Goal: Task Accomplishment & Management: Manage account settings

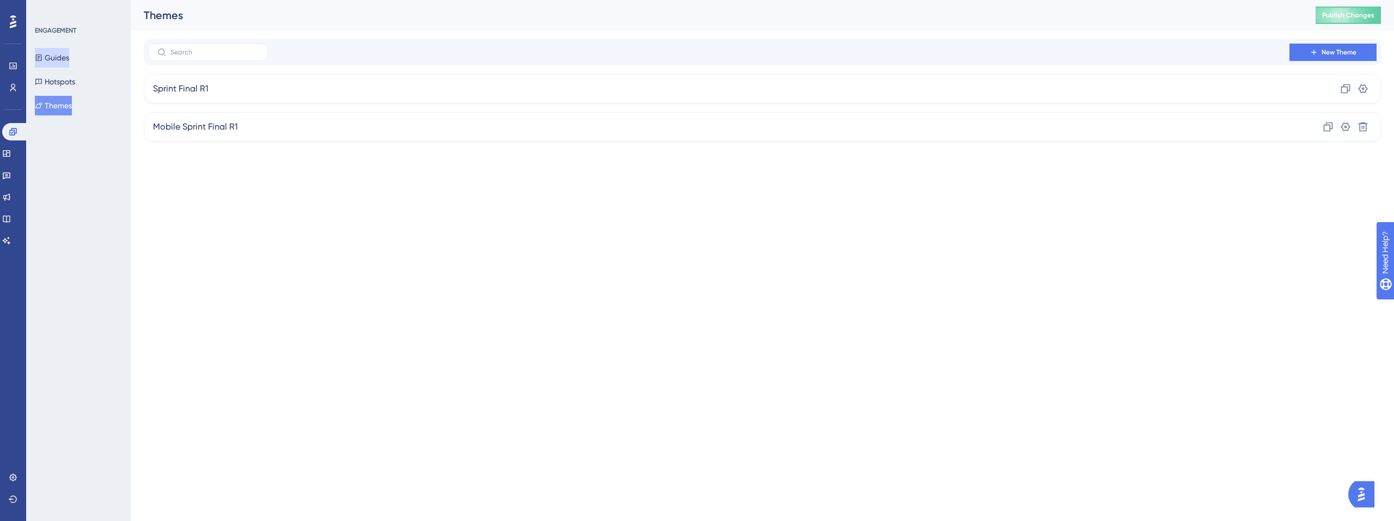
click at [69, 54] on button "Guides" at bounding box center [52, 58] width 34 height 20
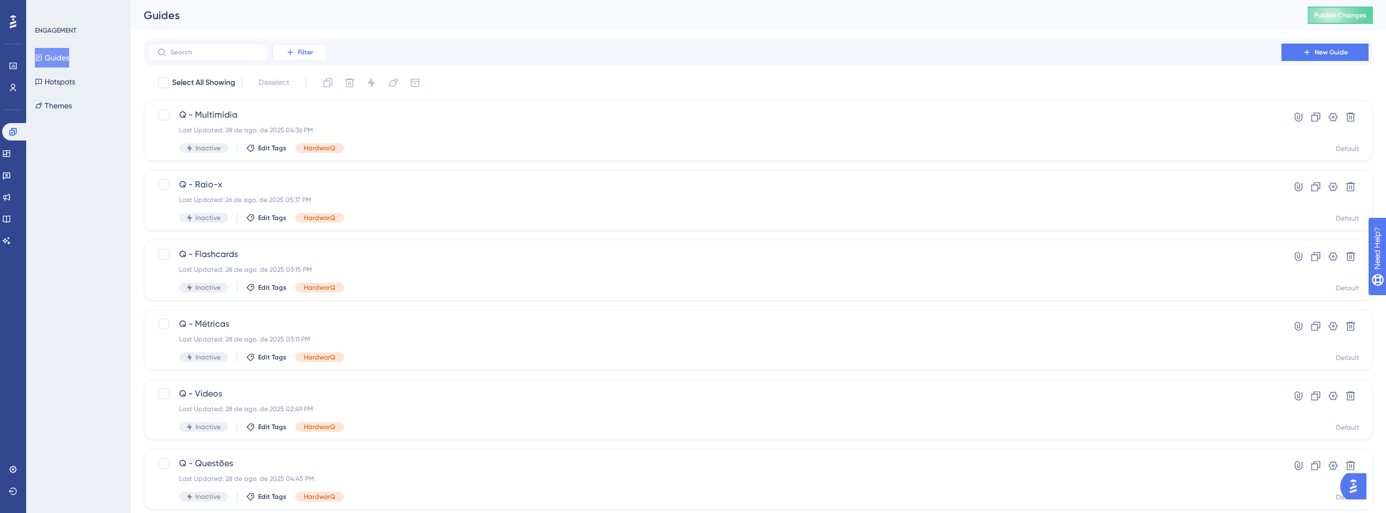
click at [305, 54] on span "Filter" at bounding box center [305, 52] width 15 height 9
click at [309, 88] on div "Tags Tags" at bounding box center [310, 83] width 45 height 22
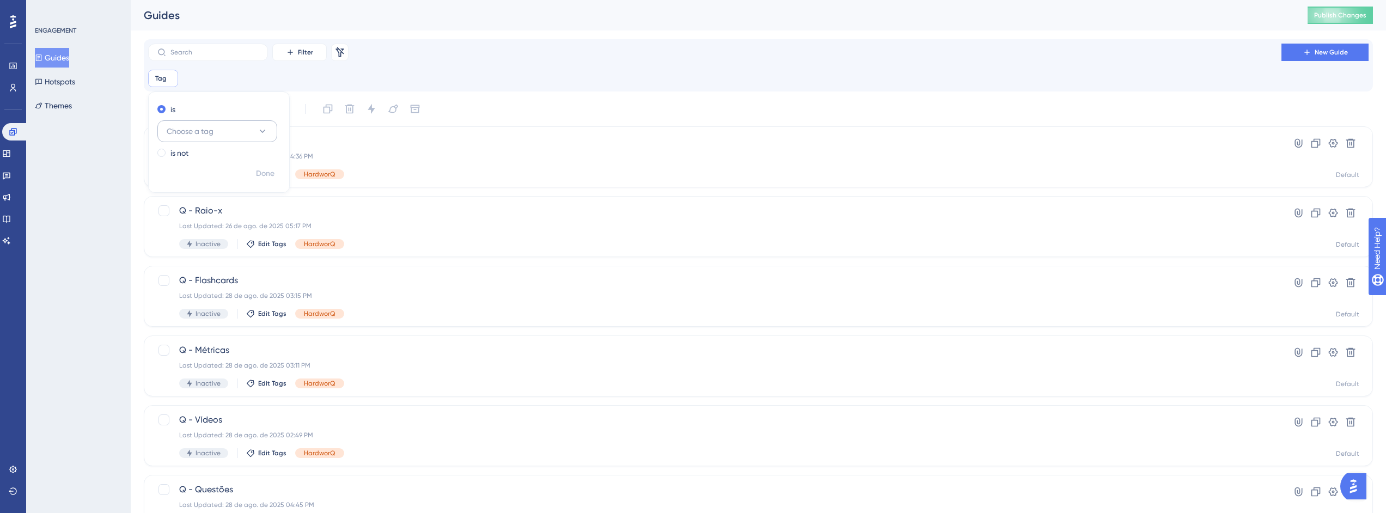
click at [215, 131] on button "Choose a tag" at bounding box center [217, 131] width 120 height 22
click at [203, 305] on span "HardworQ" at bounding box center [191, 306] width 36 height 13
click at [269, 179] on span "Done" at bounding box center [265, 173] width 19 height 13
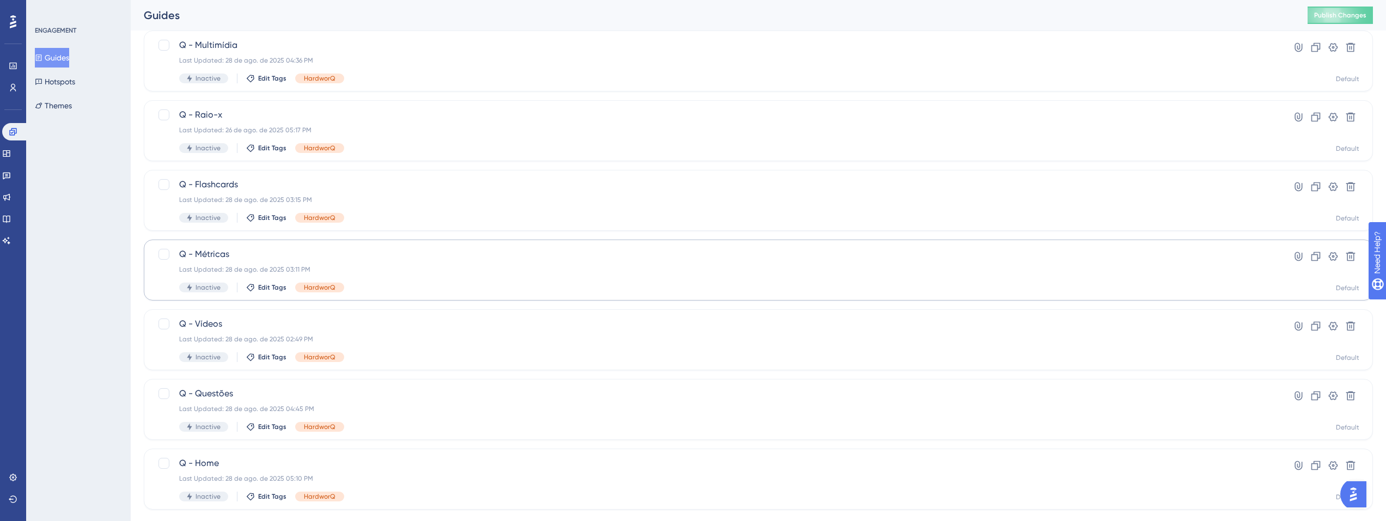
scroll to position [83, 0]
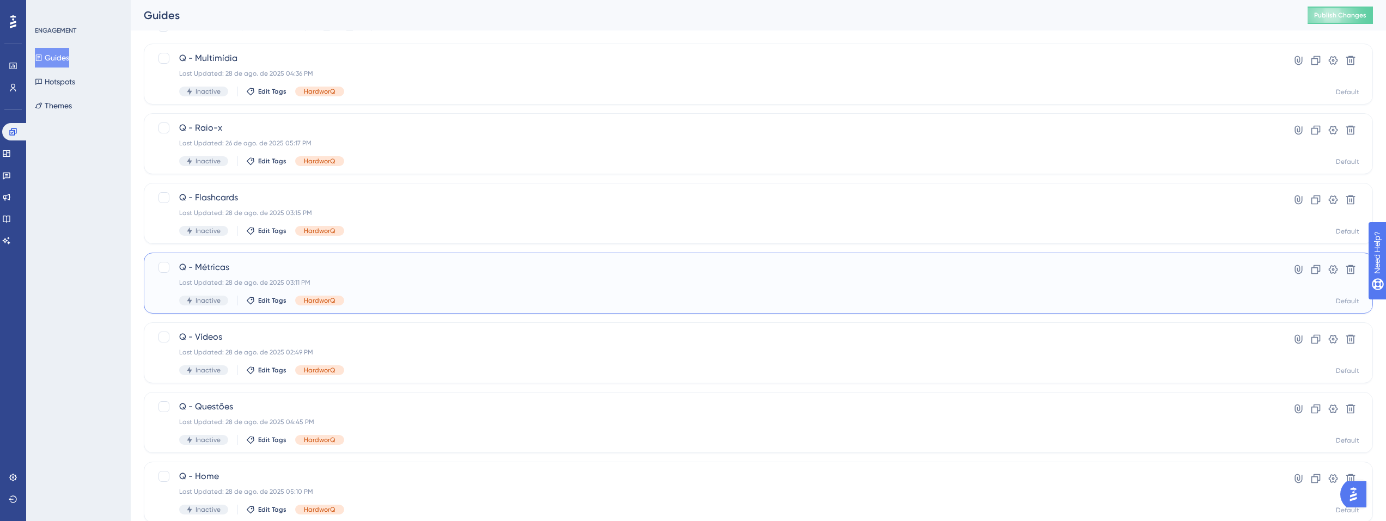
click at [537, 282] on div "Last Updated: 28 de ago. de 2025 03:11 PM" at bounding box center [714, 282] width 1071 height 9
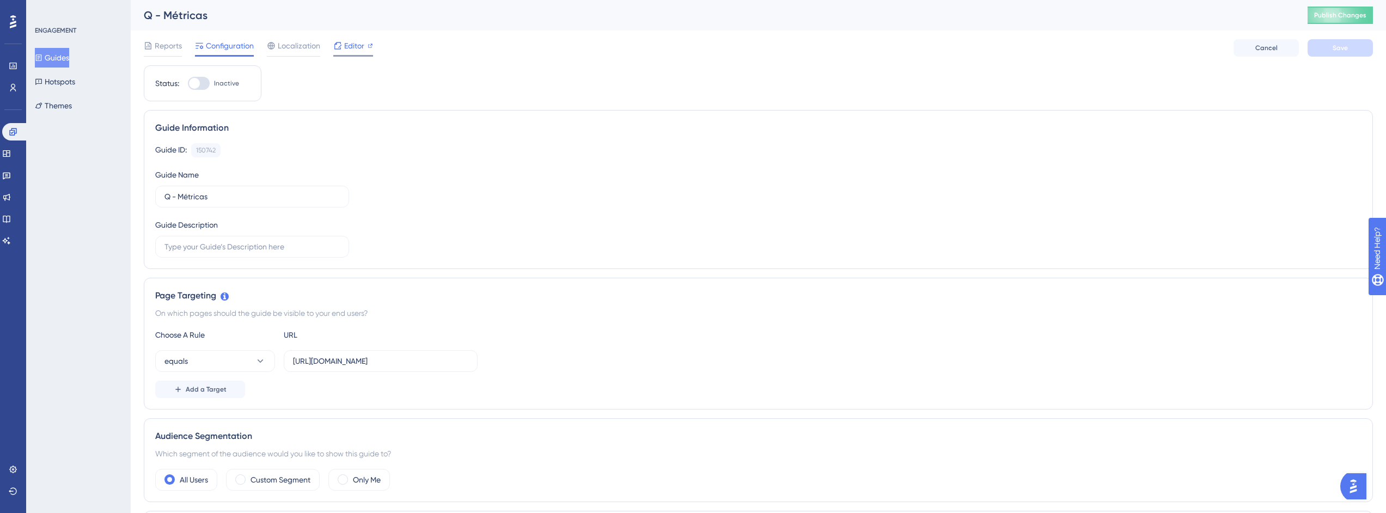
click at [349, 49] on span "Editor" at bounding box center [354, 45] width 20 height 13
click at [360, 44] on span "Editor" at bounding box center [354, 45] width 20 height 13
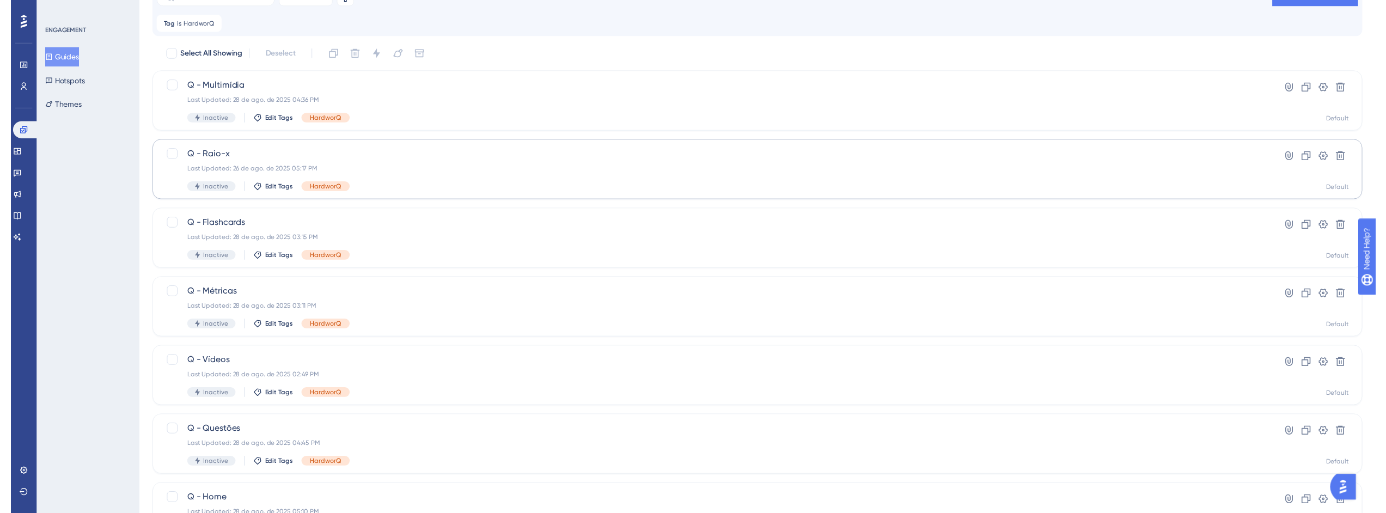
scroll to position [10, 0]
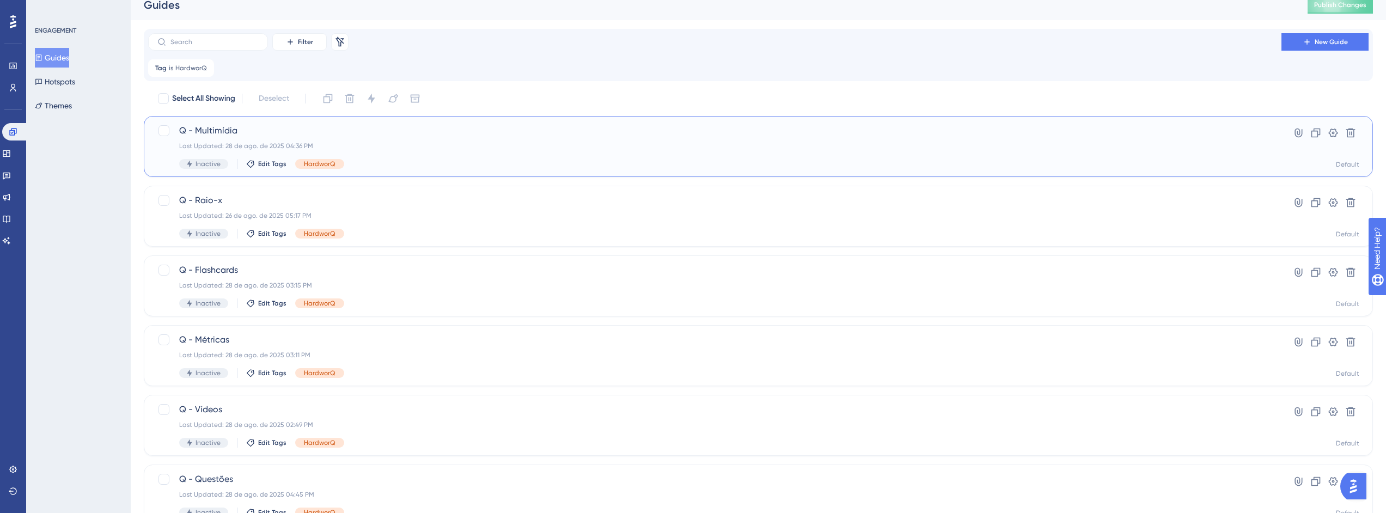
click at [423, 157] on div "Q - Multimídia Last Updated: 28 de ago. de 2025 04:36 PM Inactive Edit Tags Har…" at bounding box center [714, 146] width 1071 height 45
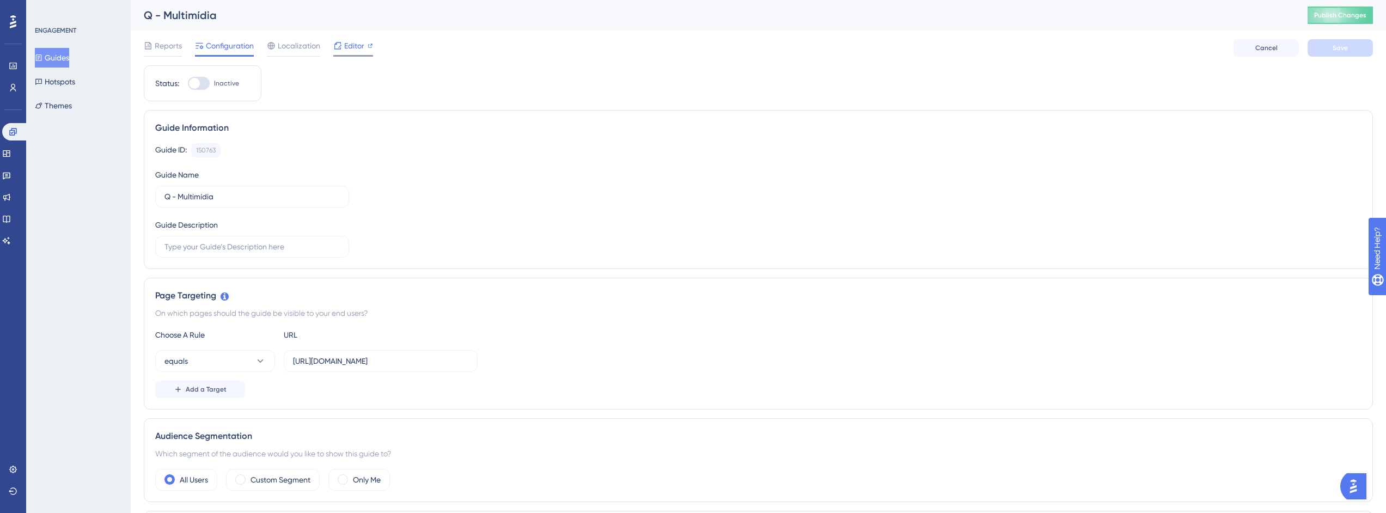
click at [347, 45] on span "Editor" at bounding box center [354, 45] width 20 height 13
click at [72, 109] on button "Themes" at bounding box center [53, 106] width 37 height 20
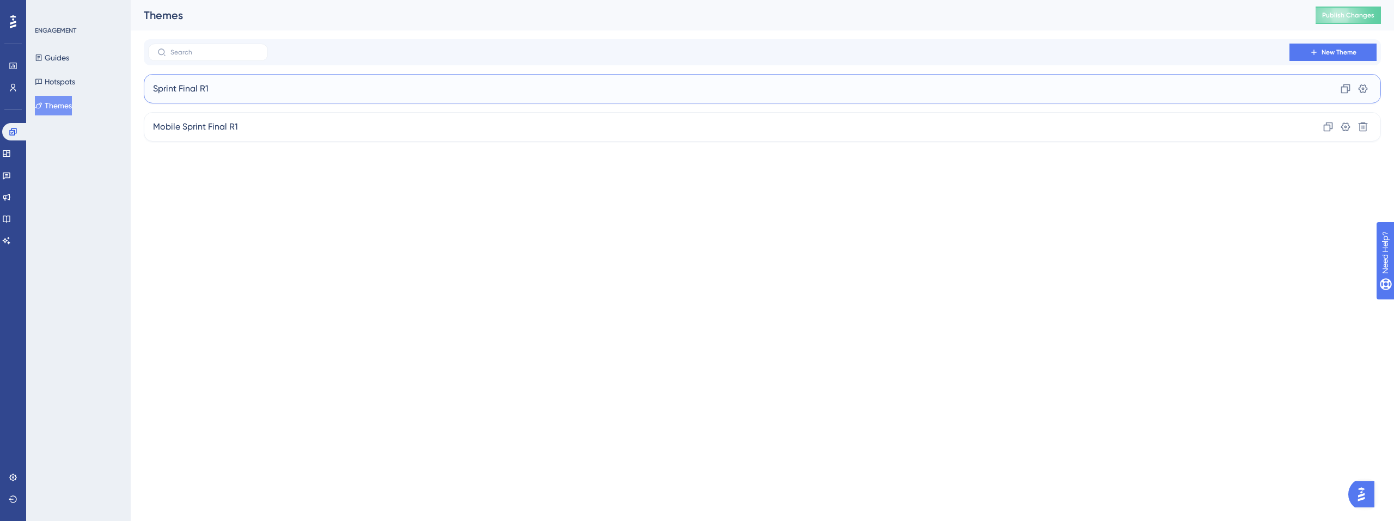
click at [203, 86] on span "Sprint Final R1" at bounding box center [181, 88] width 56 height 13
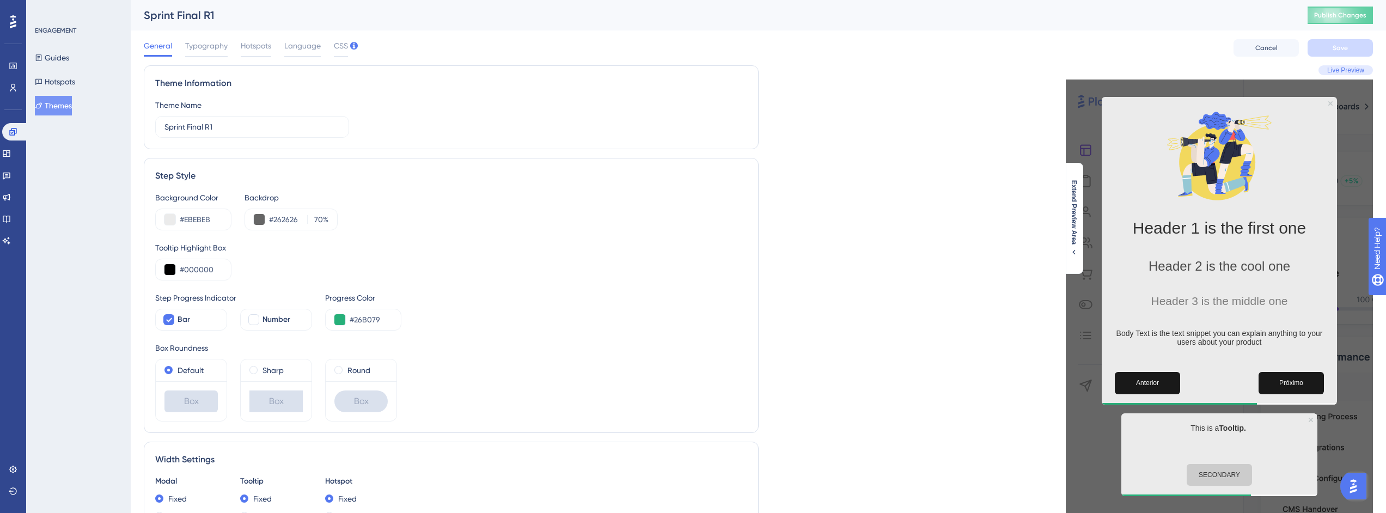
click at [1224, 142] on img at bounding box center [1219, 155] width 109 height 109
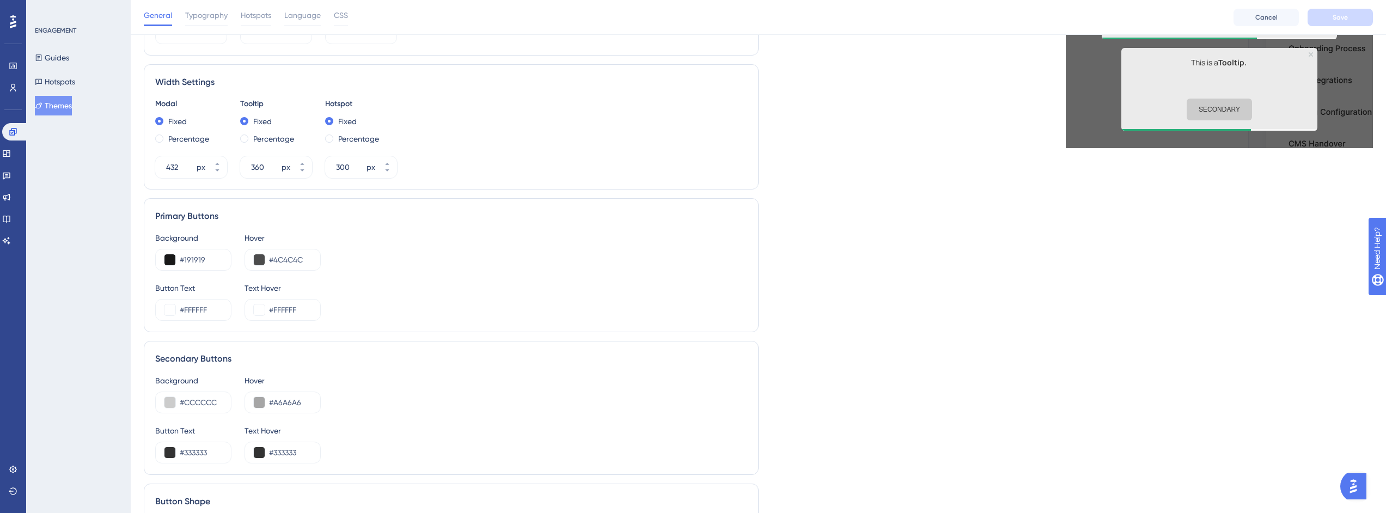
scroll to position [503, 0]
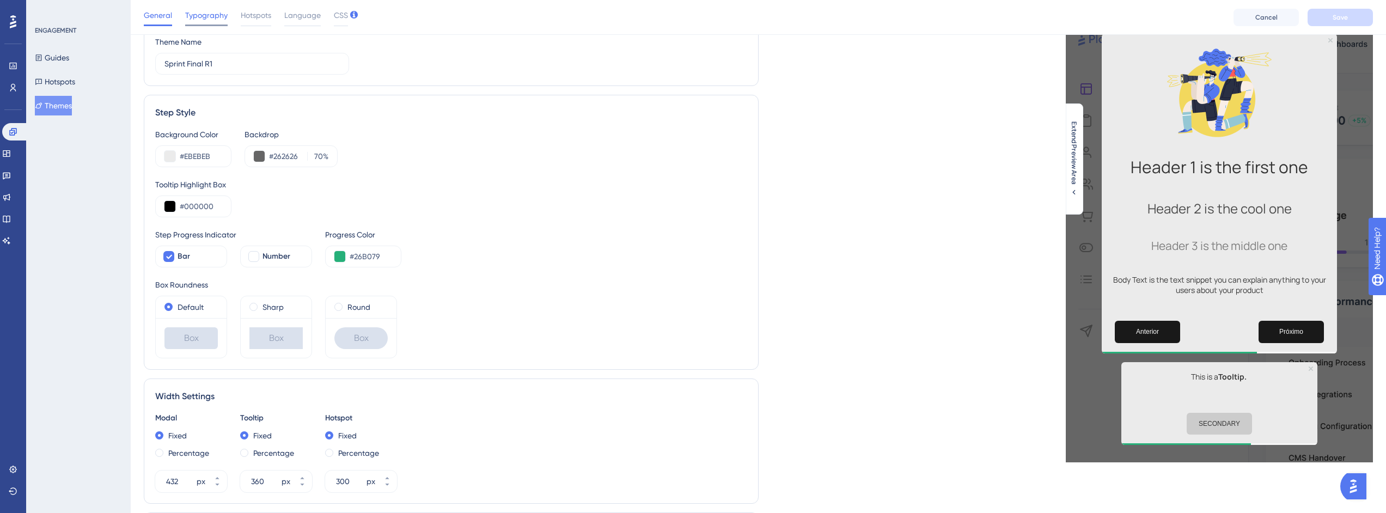
click at [218, 23] on div "Typography" at bounding box center [206, 17] width 42 height 17
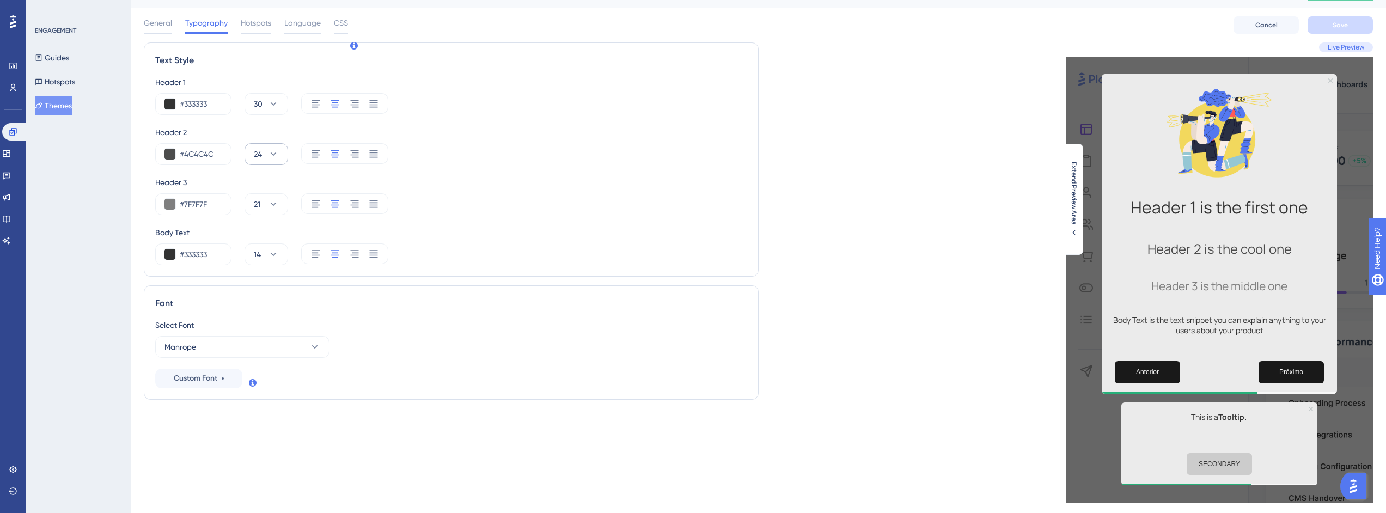
scroll to position [0, 0]
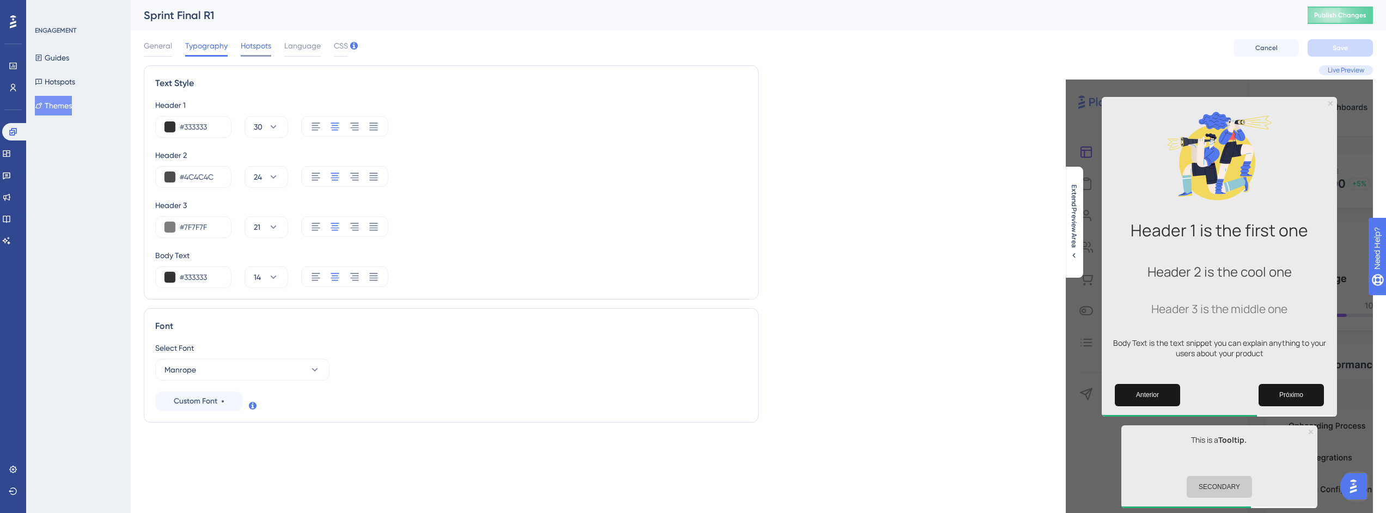
click at [253, 48] on span "Hotspots" at bounding box center [256, 45] width 30 height 13
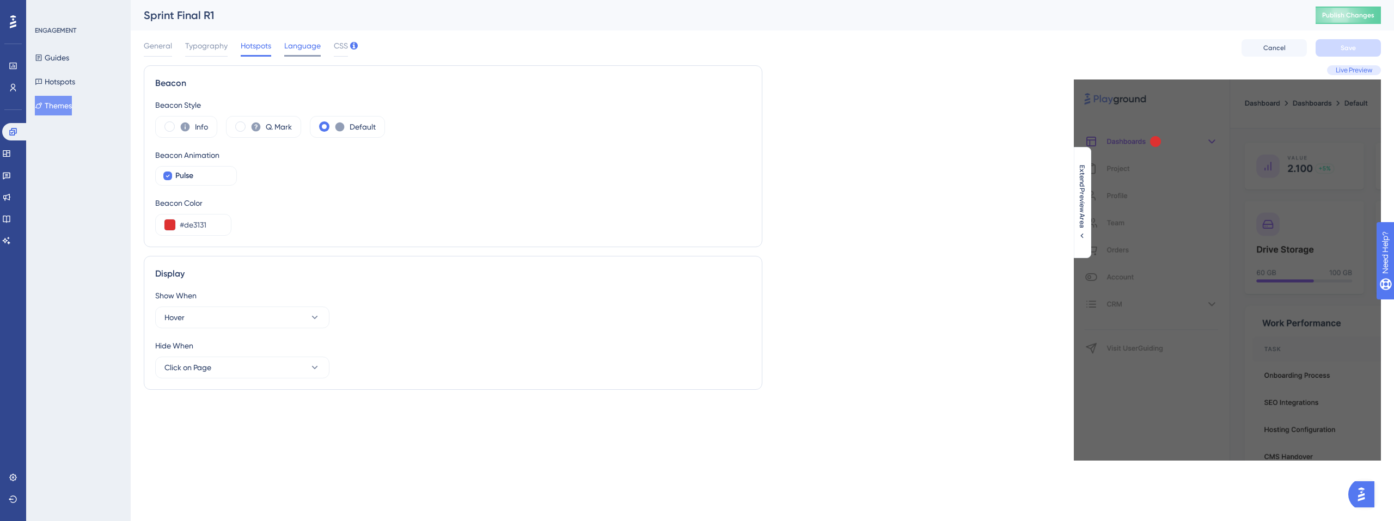
click at [307, 47] on span "Language" at bounding box center [302, 45] width 36 height 13
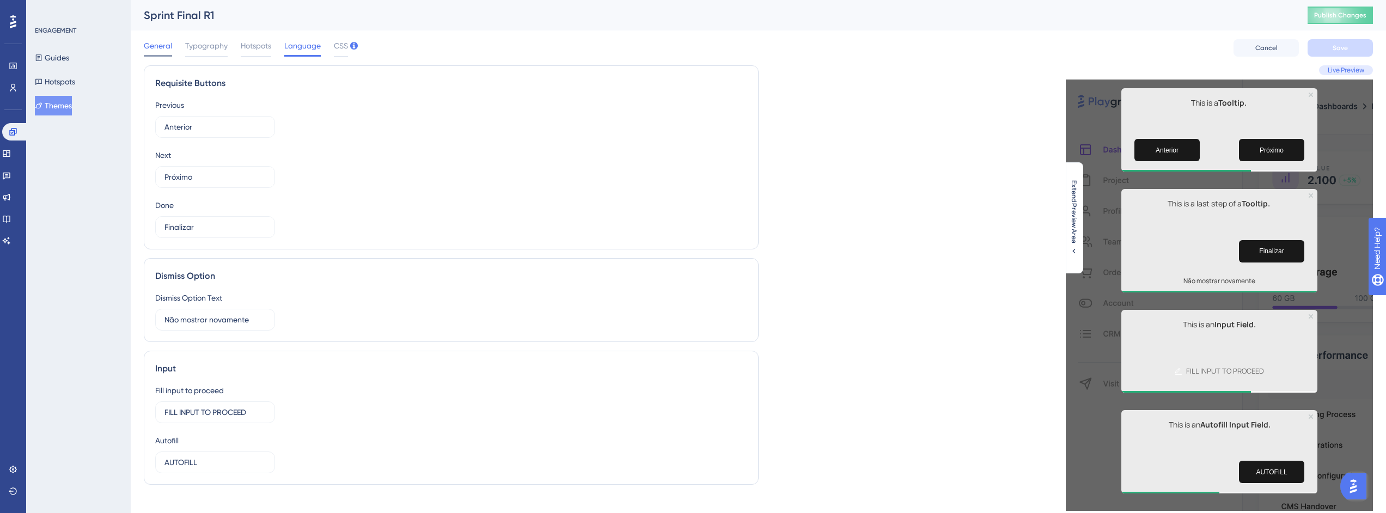
click at [153, 50] on span "General" at bounding box center [158, 45] width 28 height 13
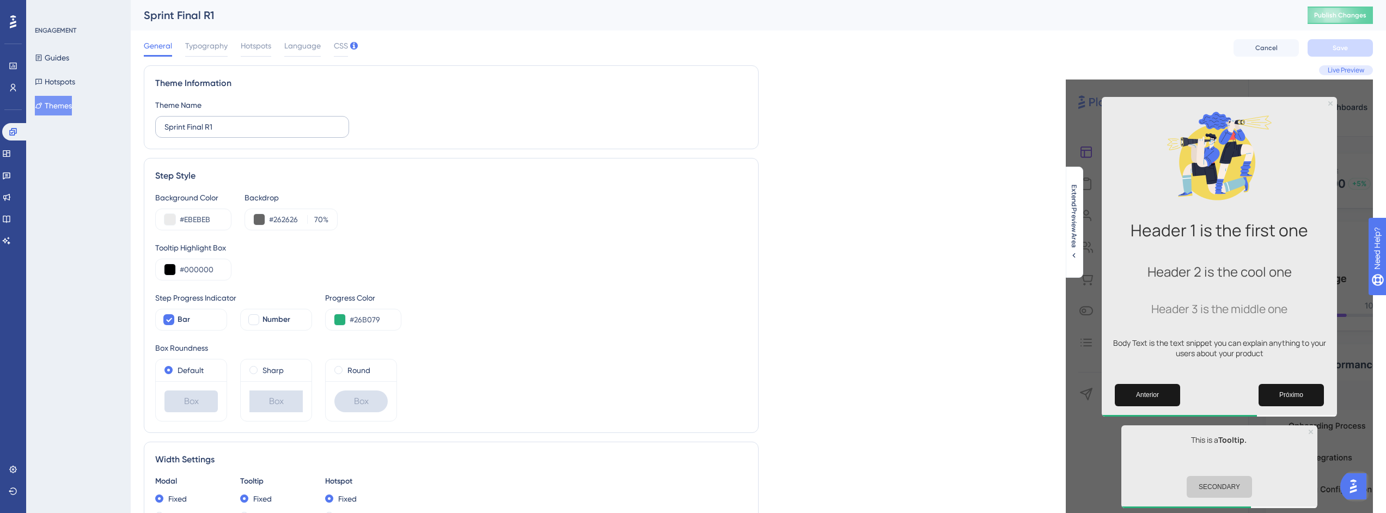
click at [237, 134] on label "Sprint Final R1" at bounding box center [252, 127] width 194 height 22
click at [237, 133] on input "Sprint Final R1" at bounding box center [251, 127] width 175 height 12
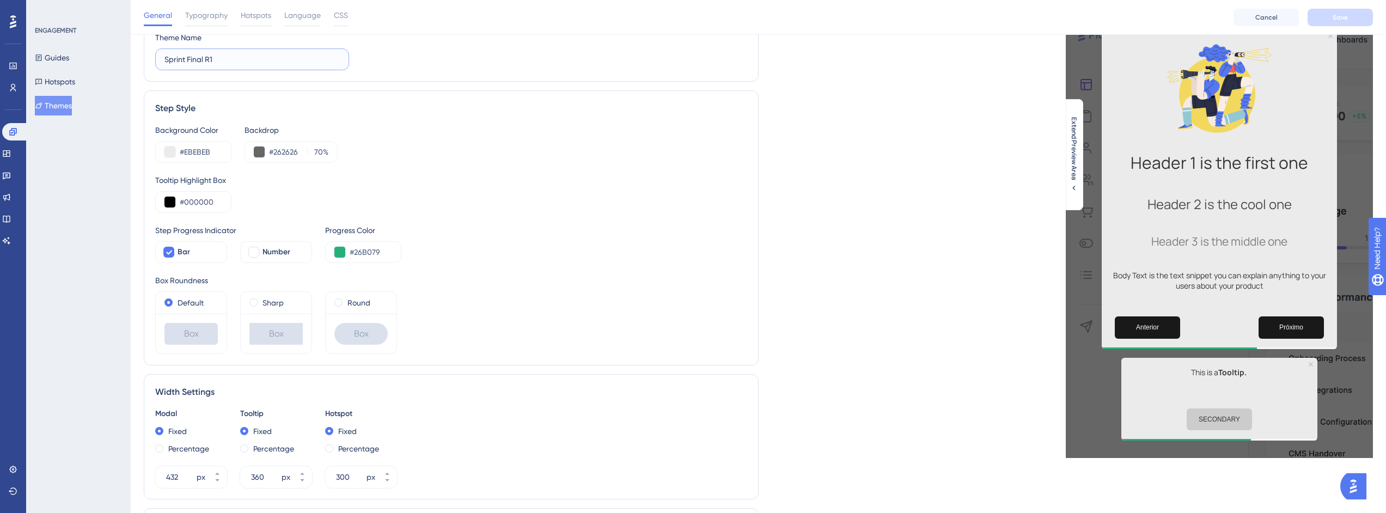
scroll to position [72, 0]
click at [274, 255] on span "Number" at bounding box center [276, 251] width 28 height 13
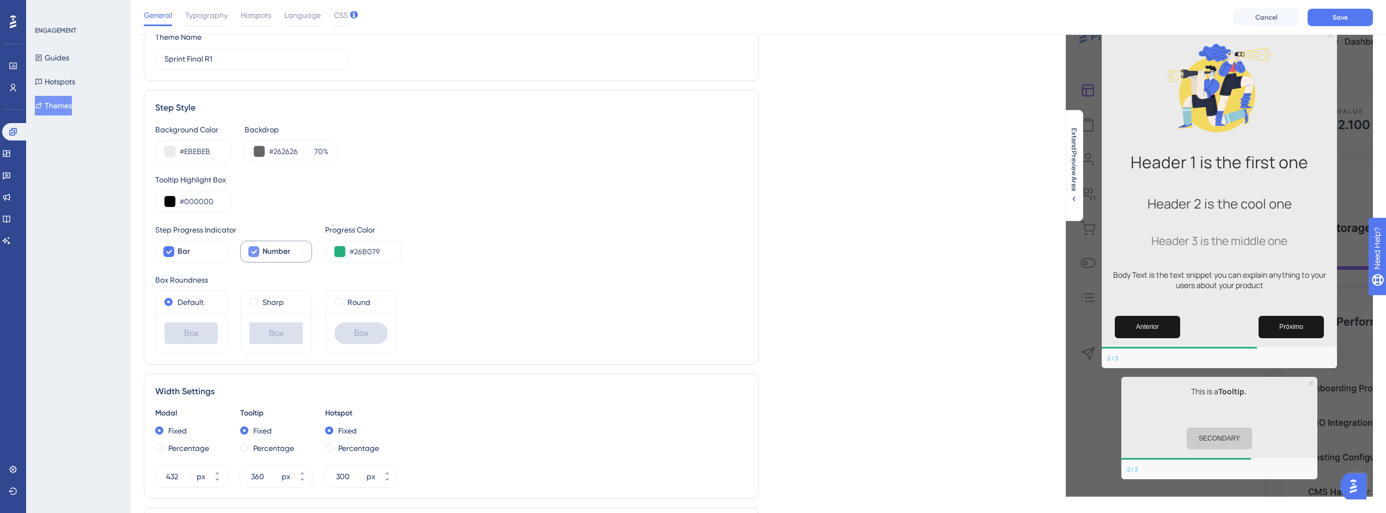
click at [271, 254] on span "Number" at bounding box center [276, 251] width 28 height 13
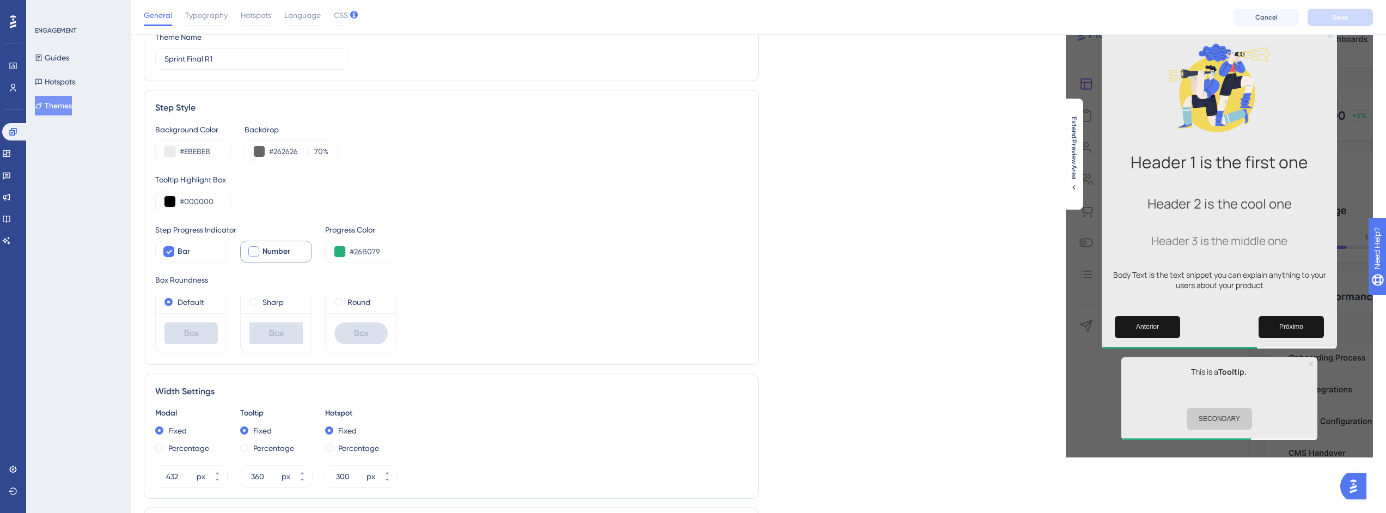
click at [265, 254] on span "Number" at bounding box center [276, 251] width 28 height 13
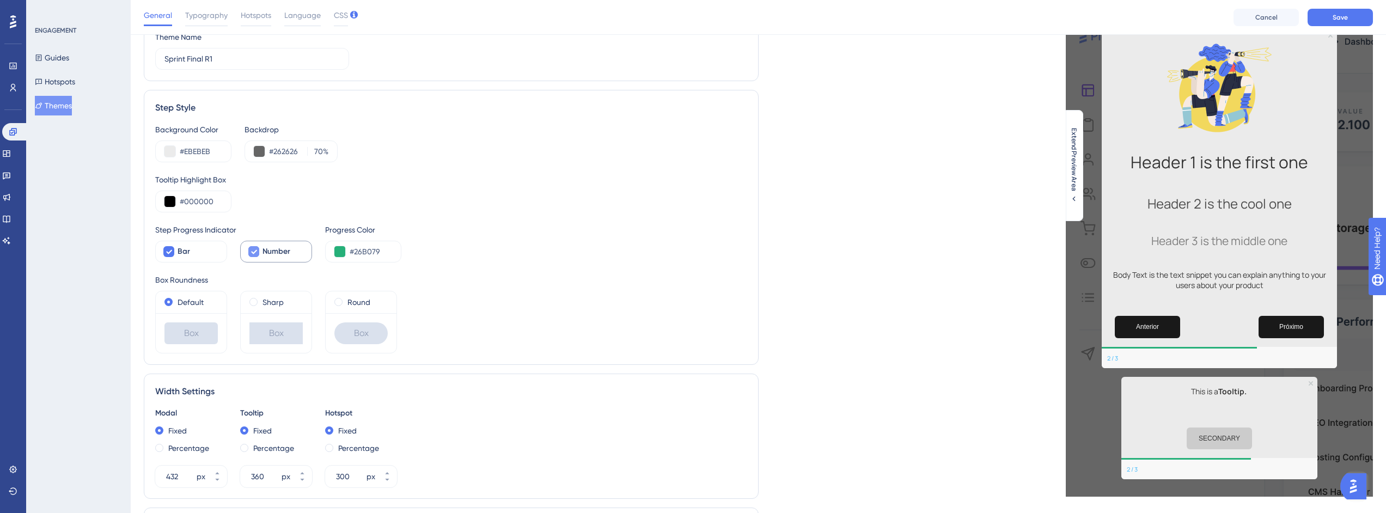
click at [265, 254] on span "Number" at bounding box center [276, 251] width 28 height 13
checkbox input "false"
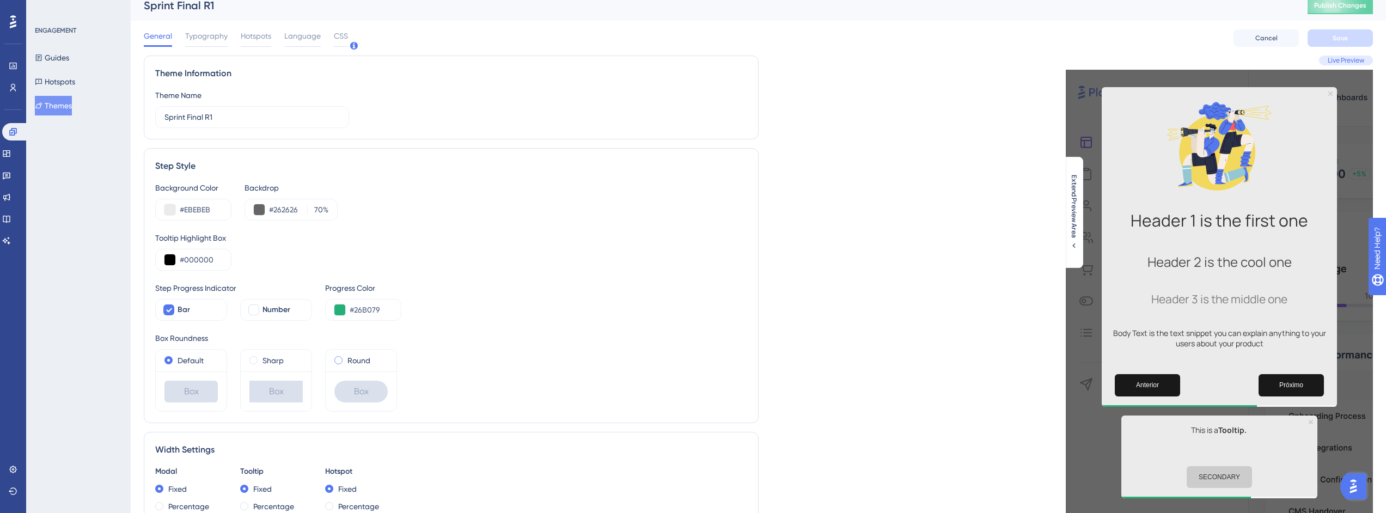
scroll to position [0, 0]
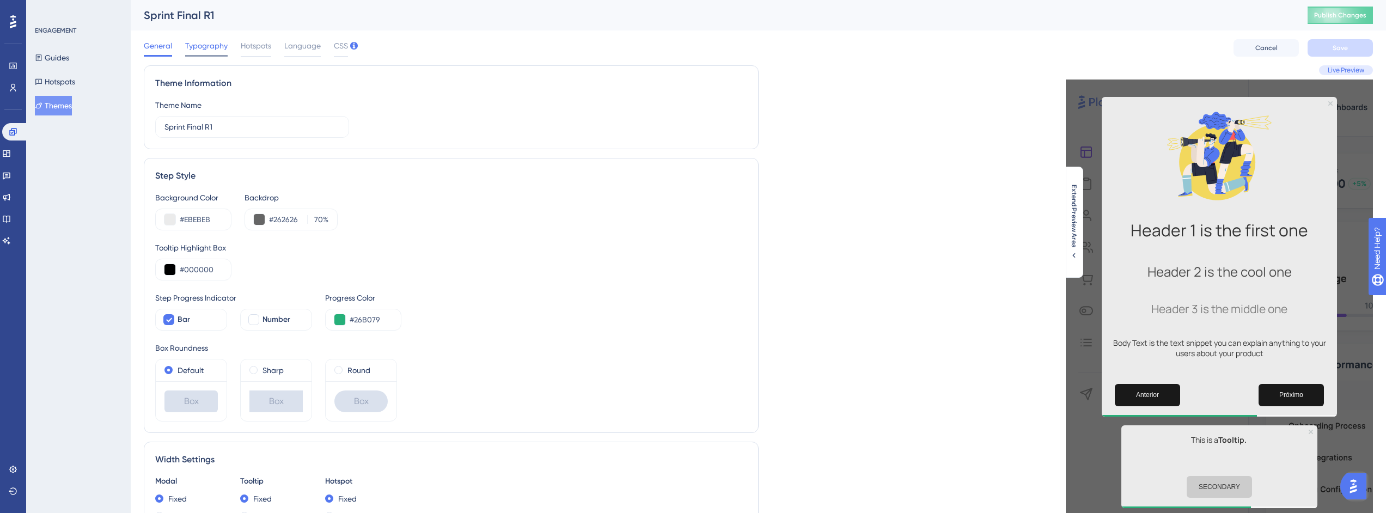
click at [203, 44] on span "Typography" at bounding box center [206, 45] width 42 height 13
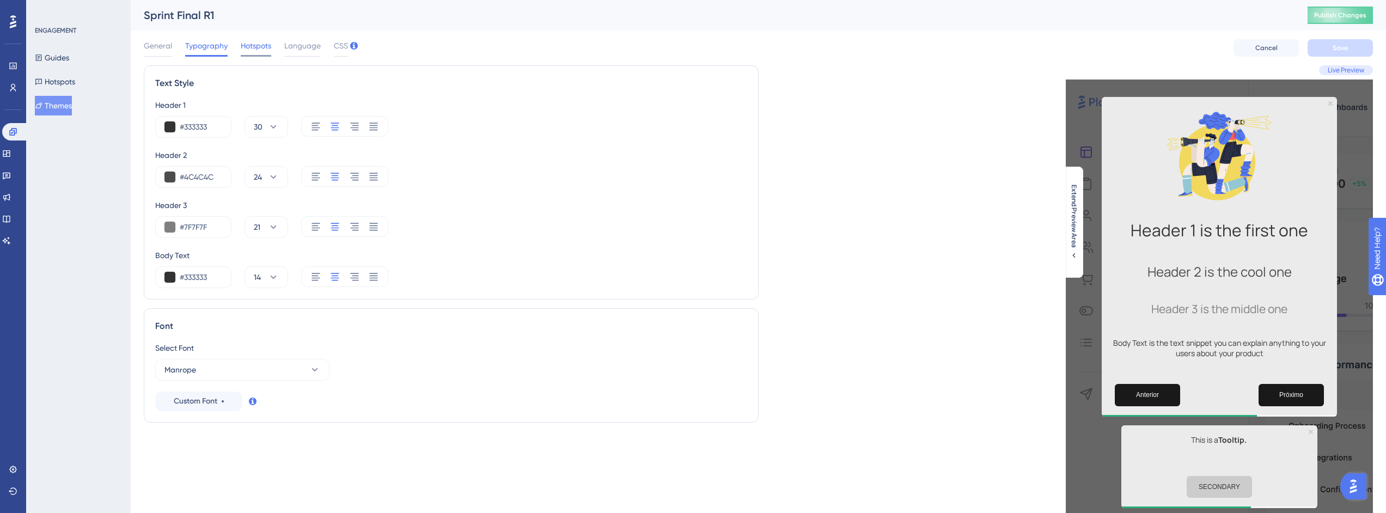
click at [263, 47] on span "Hotspots" at bounding box center [256, 45] width 30 height 13
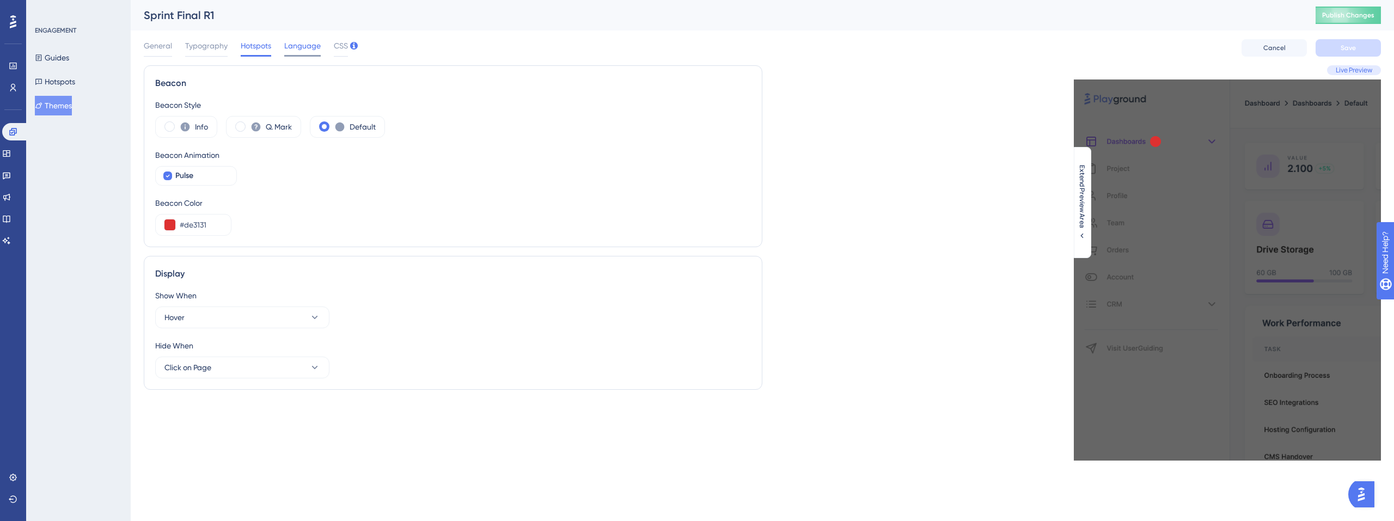
click at [308, 45] on span "Language" at bounding box center [302, 45] width 36 height 13
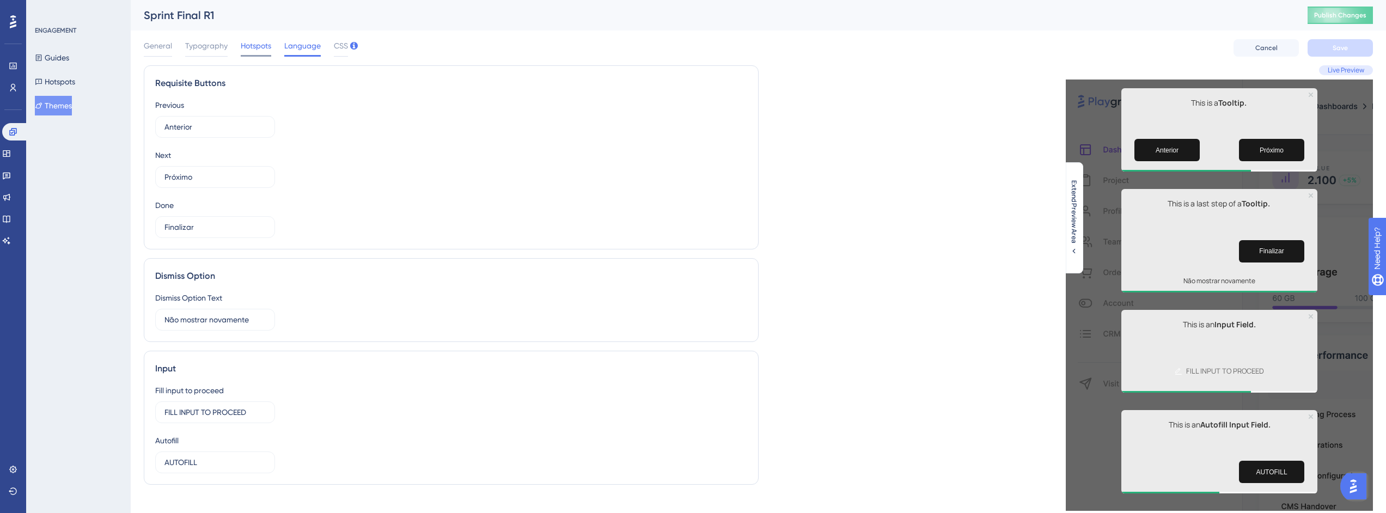
click at [256, 44] on span "Hotspots" at bounding box center [256, 45] width 30 height 13
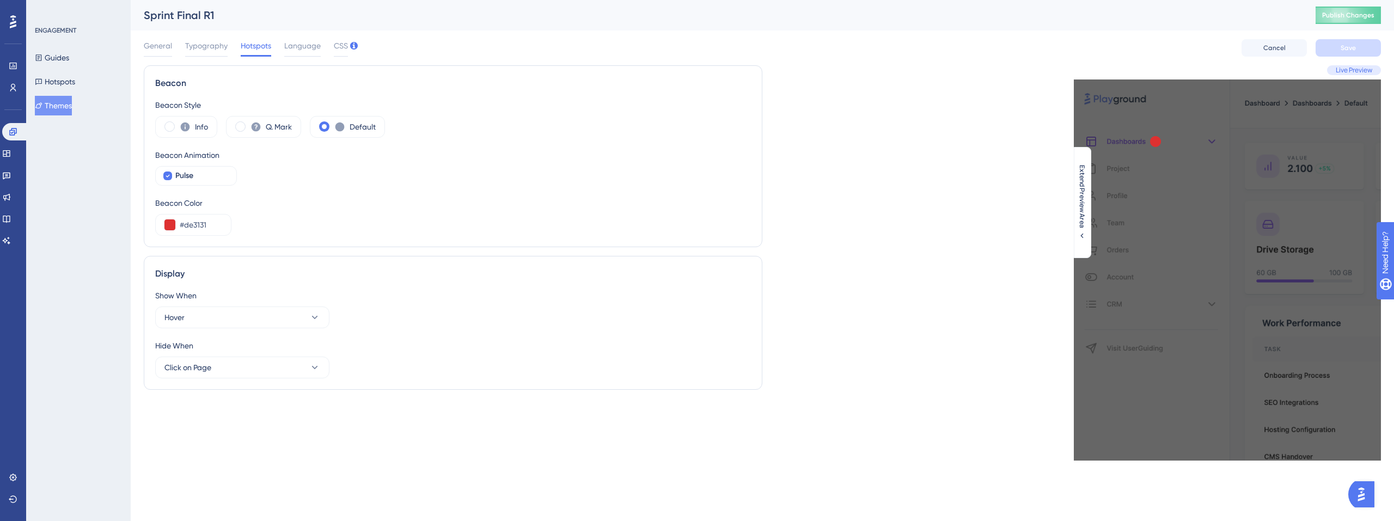
click at [282, 54] on div "General Typography Hotspots Language CSS" at bounding box center [246, 47] width 204 height 17
click at [299, 44] on span "Language" at bounding box center [302, 45] width 36 height 13
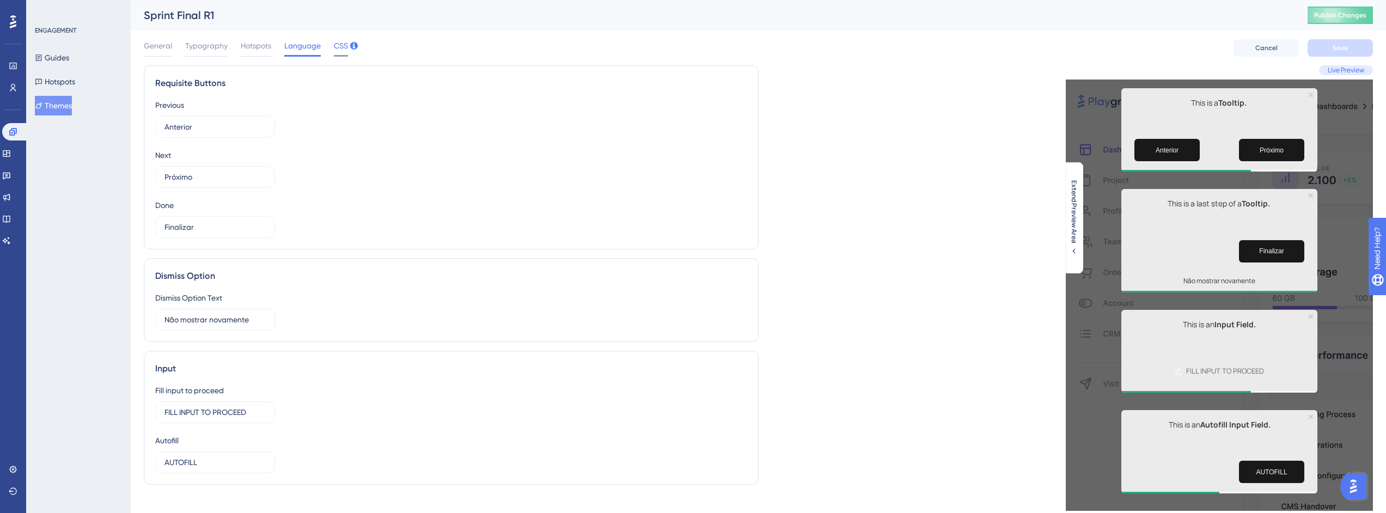
click at [334, 46] on span "CSS" at bounding box center [341, 45] width 14 height 13
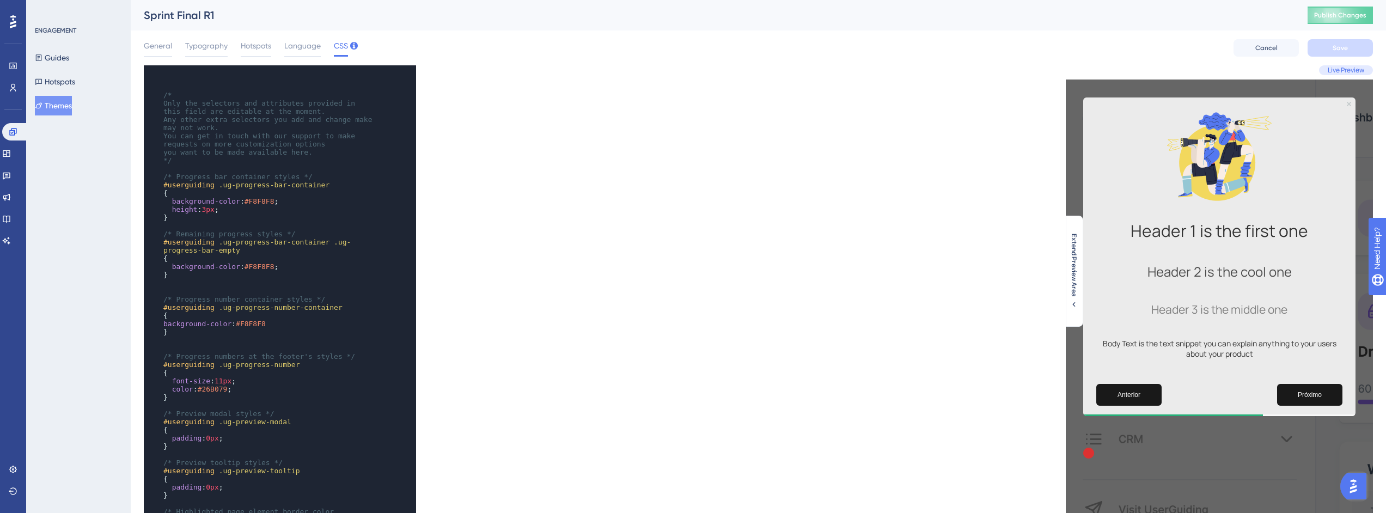
click at [1218, 176] on img at bounding box center [1219, 156] width 109 height 109
click at [244, 199] on span "#F8F8F8" at bounding box center [259, 201] width 30 height 8
click at [204, 203] on span "background-color" at bounding box center [206, 201] width 68 height 8
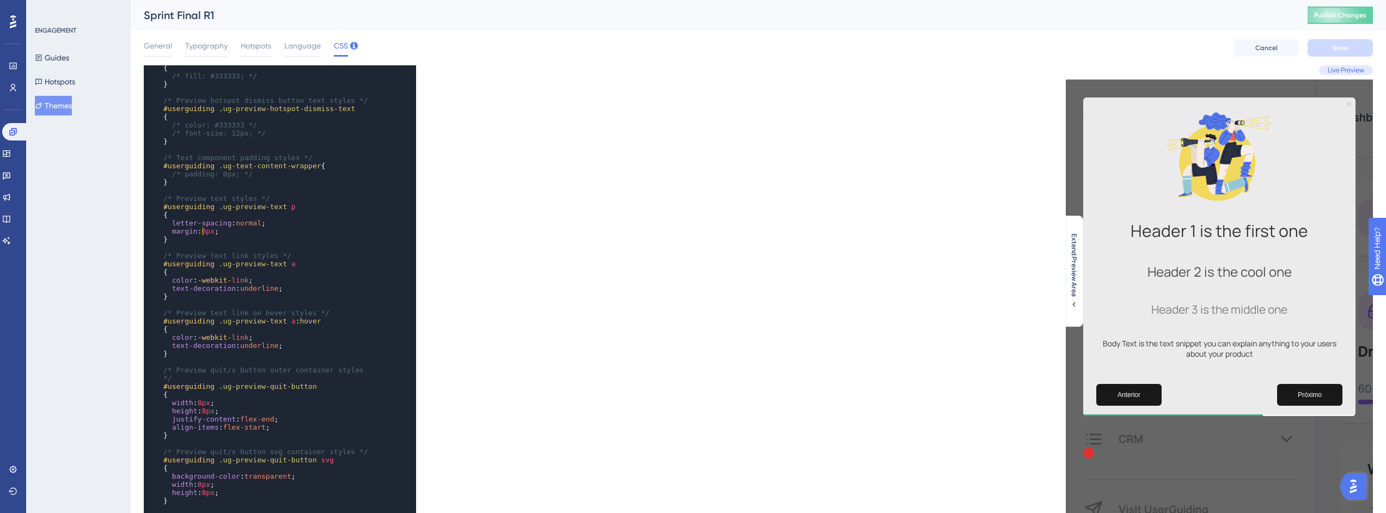
click at [204, 231] on span "0px" at bounding box center [207, 231] width 13 height 8
type textarea "0"
drag, startPoint x: 206, startPoint y: 231, endPoint x: 200, endPoint y: 232, distance: 6.0
click at [200, 232] on span "margin : 0px ;" at bounding box center [191, 231] width 56 height 8
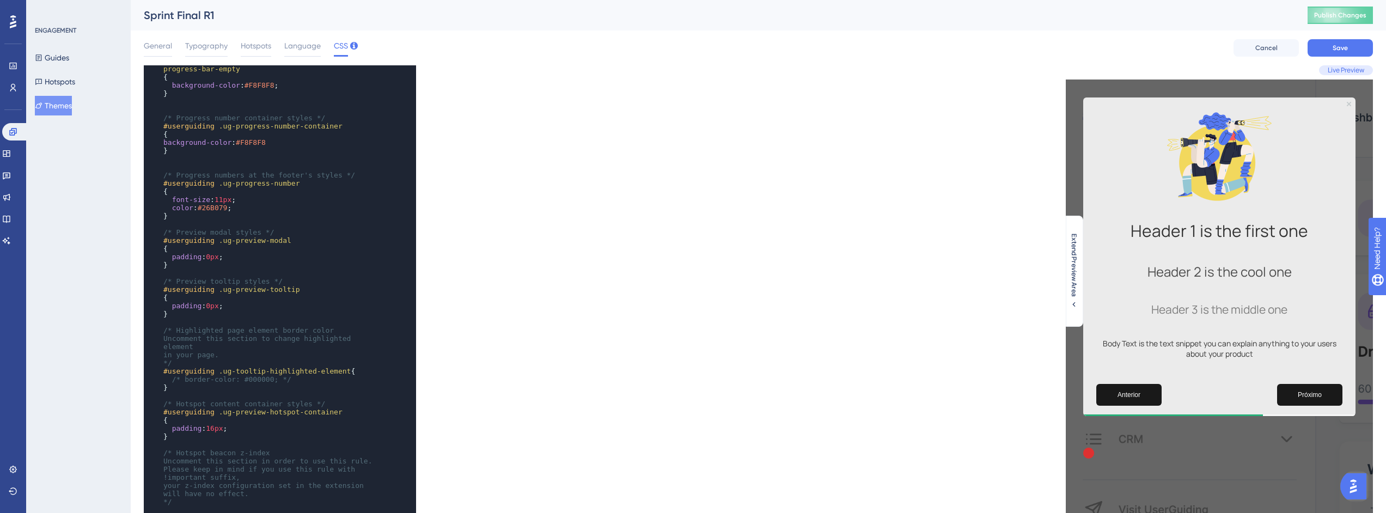
click at [213, 261] on pre "}" at bounding box center [269, 265] width 216 height 8
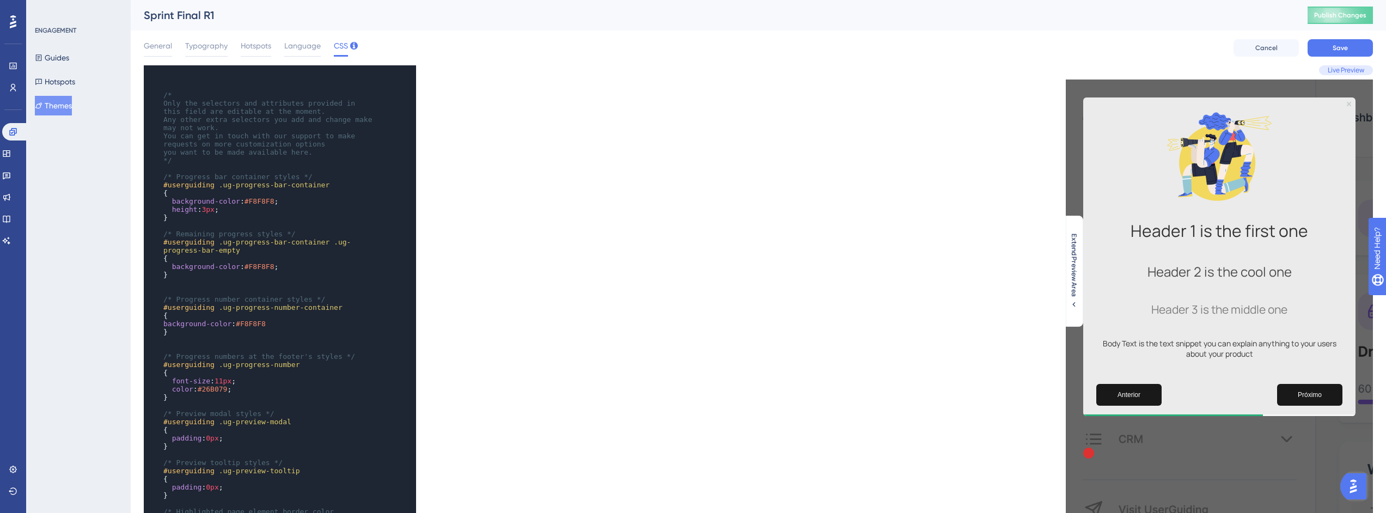
click at [172, 49] on div "General Typography Hotspots Language CSS" at bounding box center [246, 47] width 204 height 17
click at [163, 48] on span "General" at bounding box center [158, 45] width 28 height 13
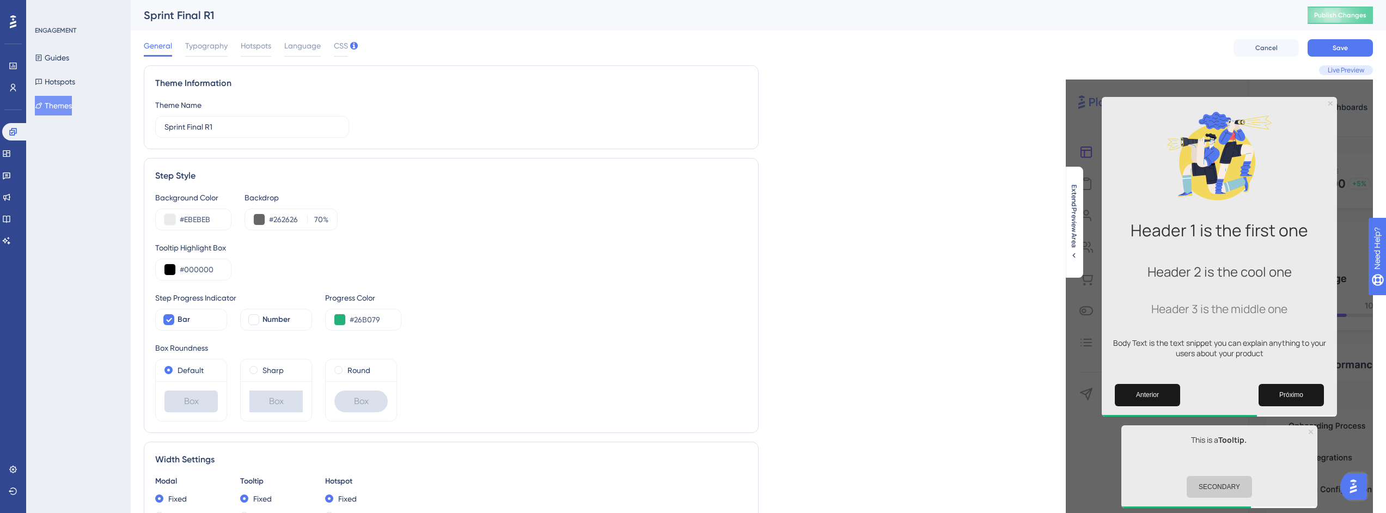
click at [1225, 157] on img at bounding box center [1219, 155] width 109 height 109
click at [1068, 216] on button "Extend Preview Area" at bounding box center [1073, 222] width 17 height 75
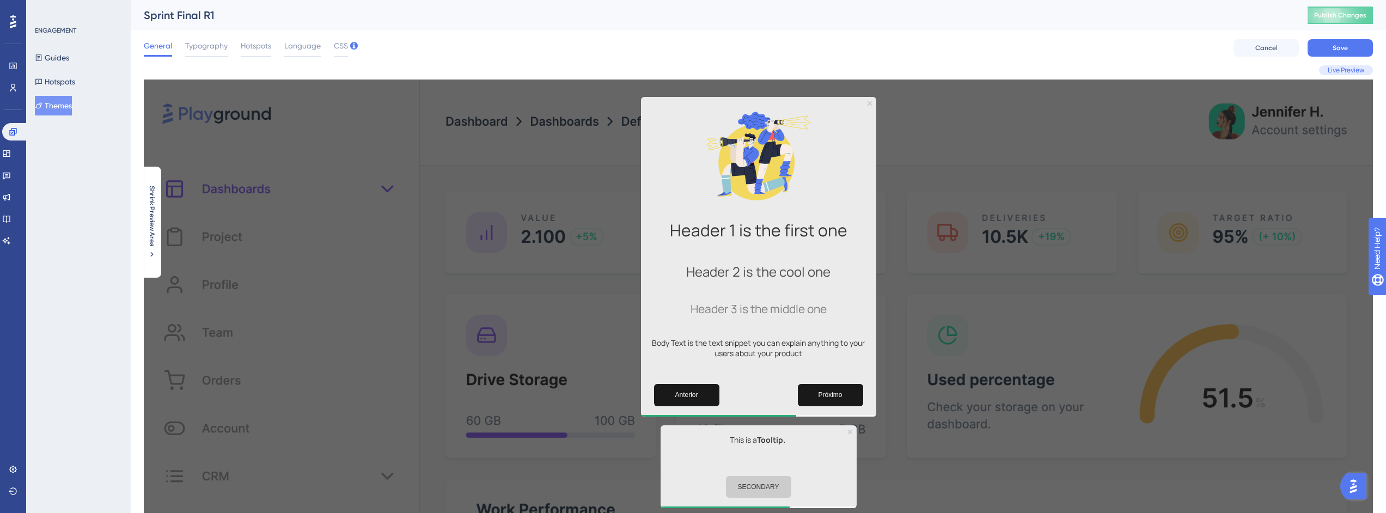
click at [790, 160] on img at bounding box center [758, 155] width 109 height 109
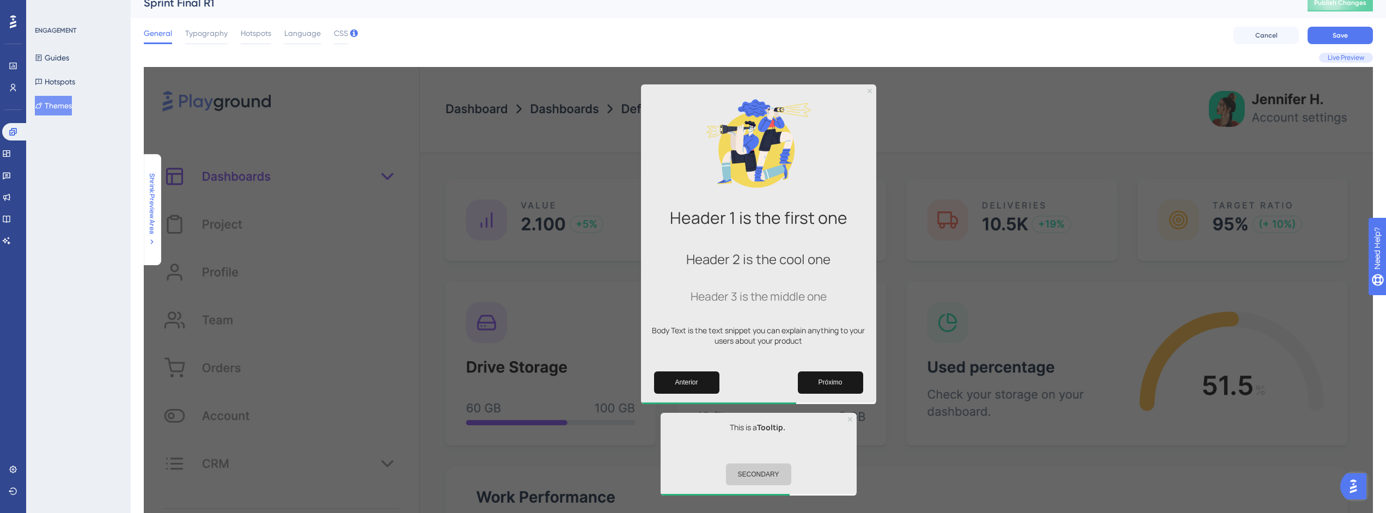
click at [152, 206] on span "Shrink Preview Area" at bounding box center [152, 203] width 9 height 61
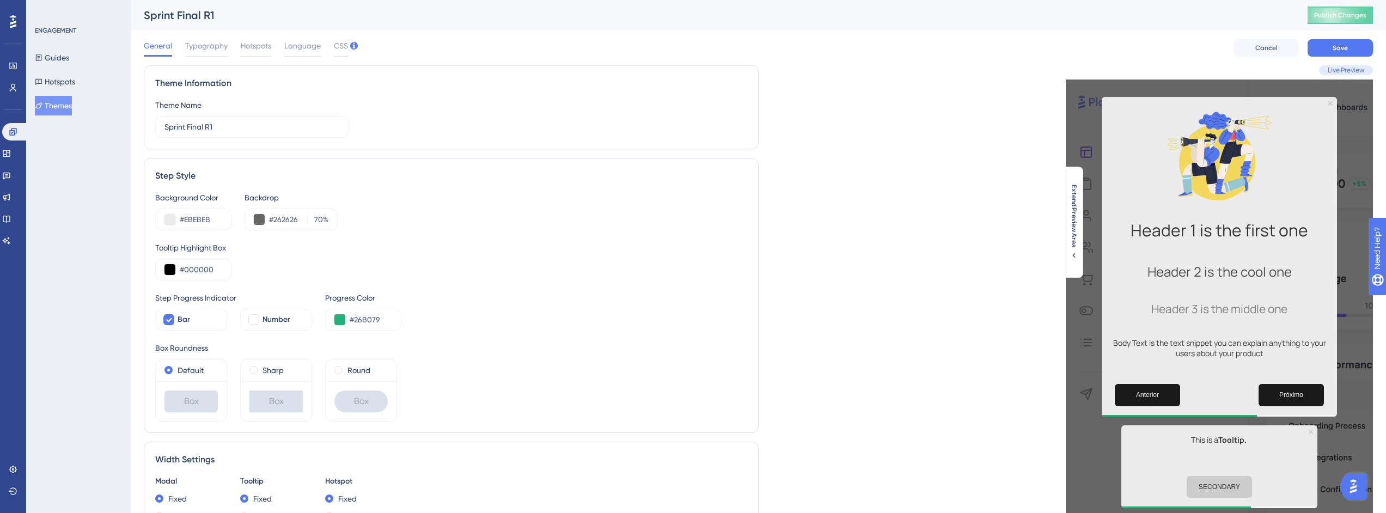
click at [815, 146] on div "Live Preview Header 1 is the first one Header 2 is the cool one Header 3 is the…" at bounding box center [1065, 520] width 615 height 911
click at [1251, 50] on button "Cancel" at bounding box center [1265, 47] width 65 height 17
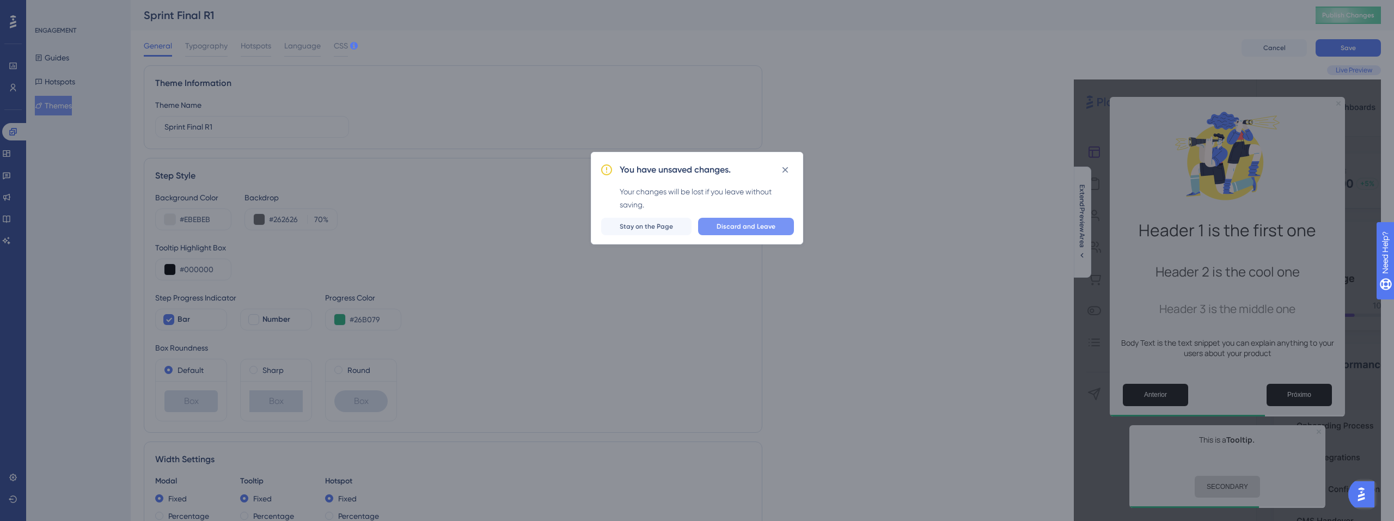
click at [732, 227] on span "Discard and Leave" at bounding box center [746, 226] width 59 height 9
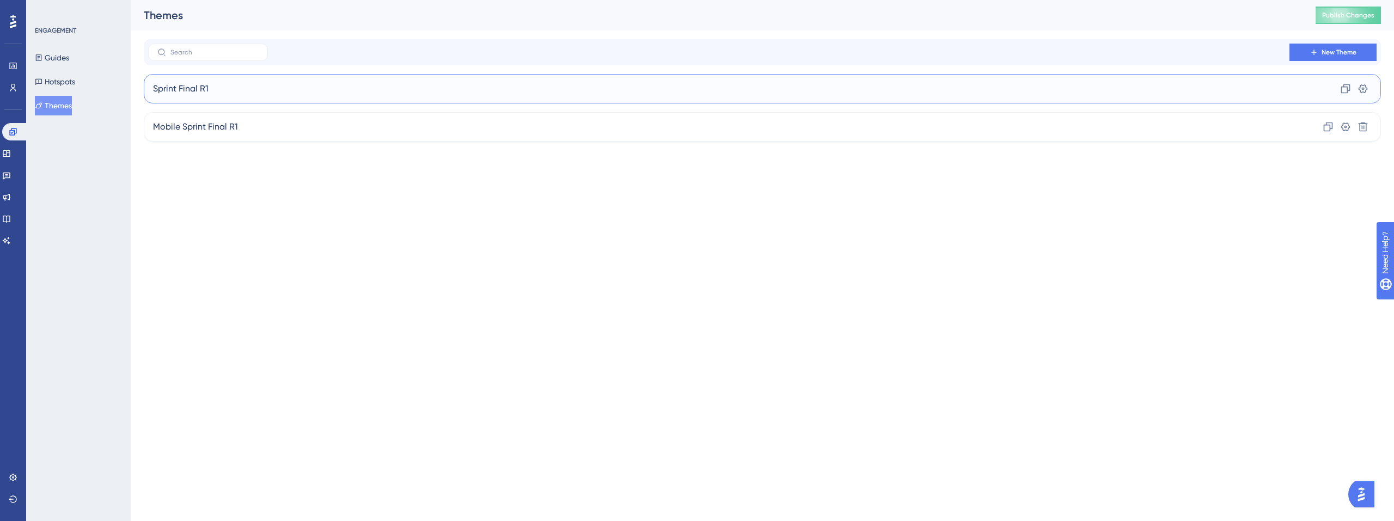
click at [298, 94] on div "Sprint Final R1 Clone Settings" at bounding box center [762, 88] width 1237 height 29
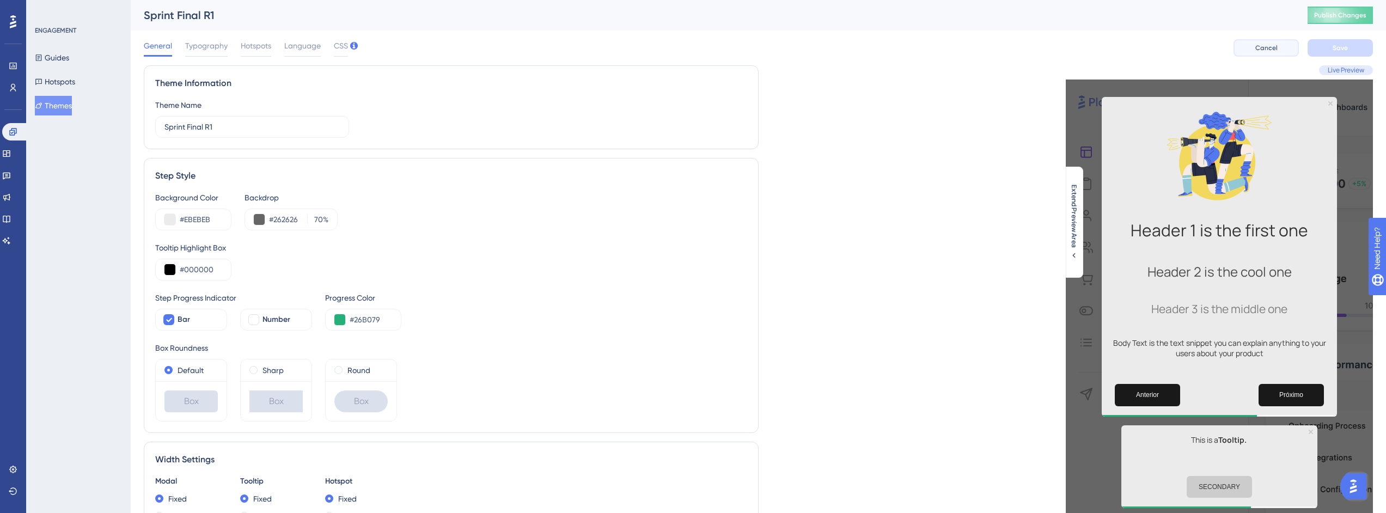
click at [1248, 45] on button "Cancel" at bounding box center [1265, 47] width 65 height 17
